Goal: Task Accomplishment & Management: Use online tool/utility

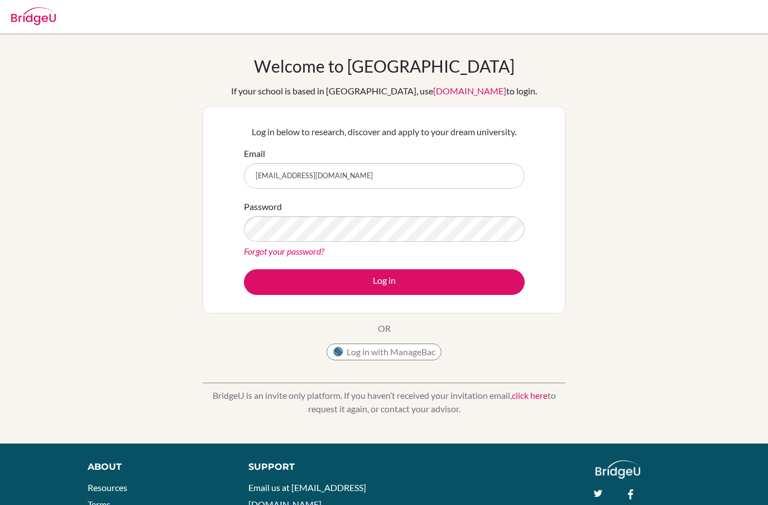
type input "[EMAIL_ADDRESS][DOMAIN_NAME]"
click at [384, 281] on button "Log in" at bounding box center [384, 282] width 281 height 26
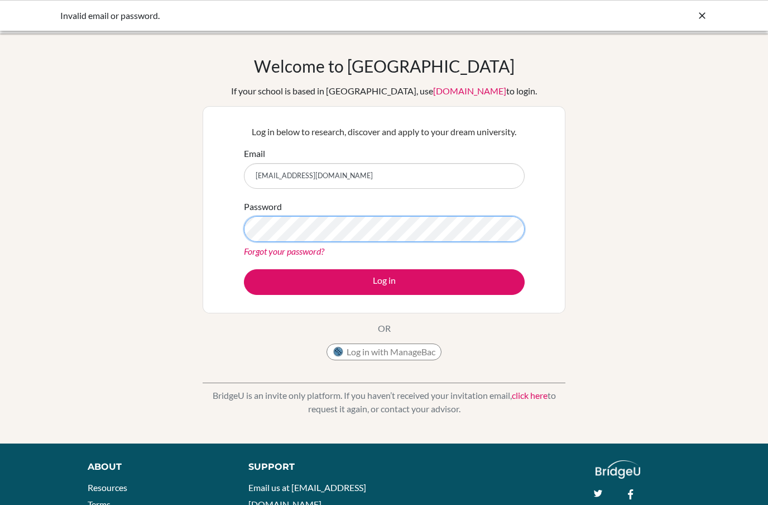
click at [384, 281] on button "Log in" at bounding box center [384, 282] width 281 height 26
click at [383, 336] on div "Welcome to [GEOGRAPHIC_DATA] If your school is based in [GEOGRAPHIC_DATA], use …" at bounding box center [384, 211] width 363 height 310
click at [383, 335] on div "Welcome to [GEOGRAPHIC_DATA] If your school is based in [GEOGRAPHIC_DATA], use …" at bounding box center [384, 211] width 363 height 310
click at [398, 352] on button "Log in with ManageBac" at bounding box center [383, 351] width 115 height 17
click at [575, 397] on div "Welcome to [GEOGRAPHIC_DATA] If your school is based in [GEOGRAPHIC_DATA], use …" at bounding box center [384, 238] width 768 height 365
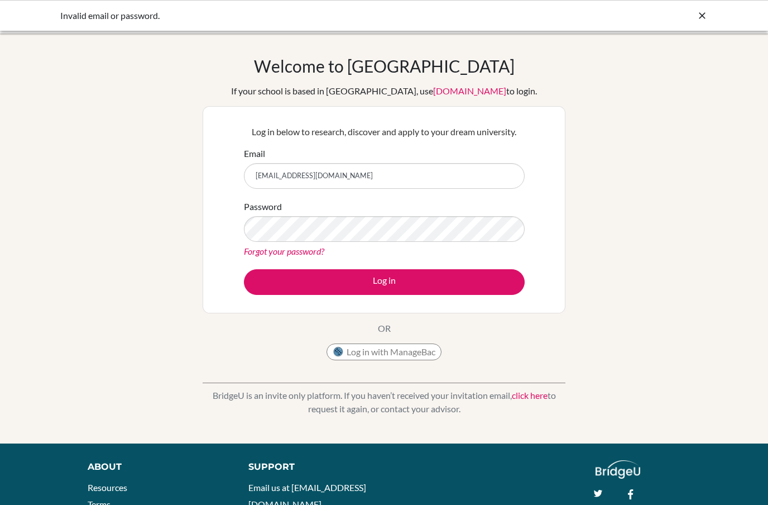
drag, startPoint x: 572, startPoint y: 391, endPoint x: 559, endPoint y: 379, distance: 17.8
click at [572, 391] on div "Welcome to [GEOGRAPHIC_DATA] If your school is based in [GEOGRAPHIC_DATA], use …" at bounding box center [384, 238] width 768 height 365
